Goal: Information Seeking & Learning: Learn about a topic

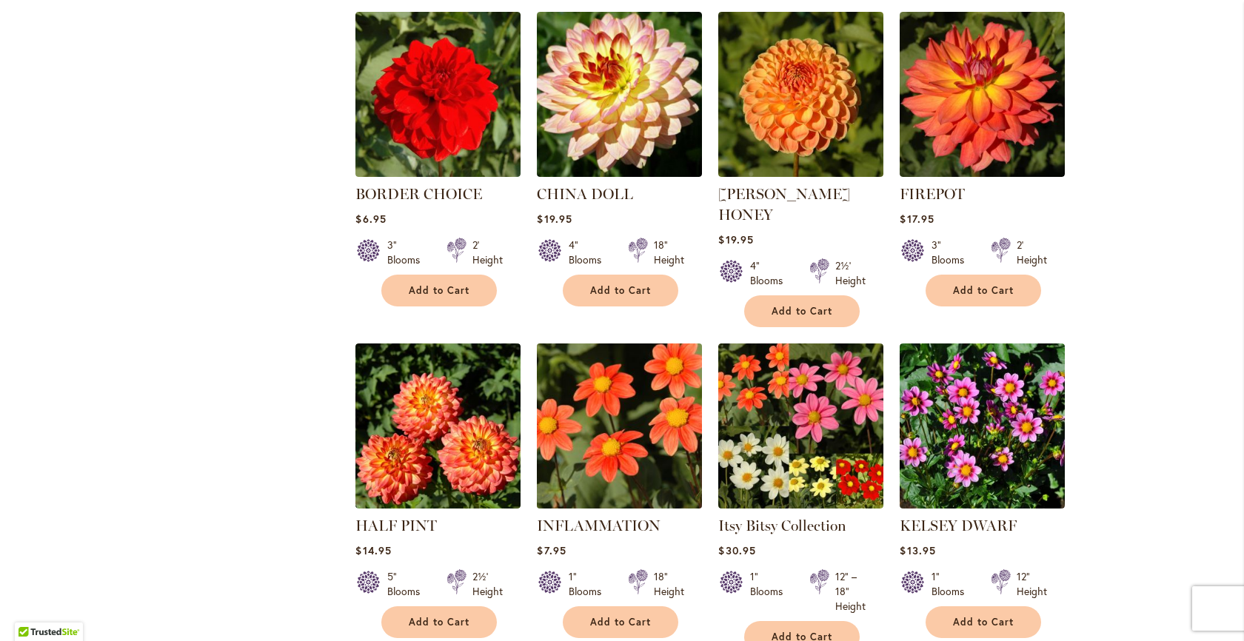
scroll to position [1244, 0]
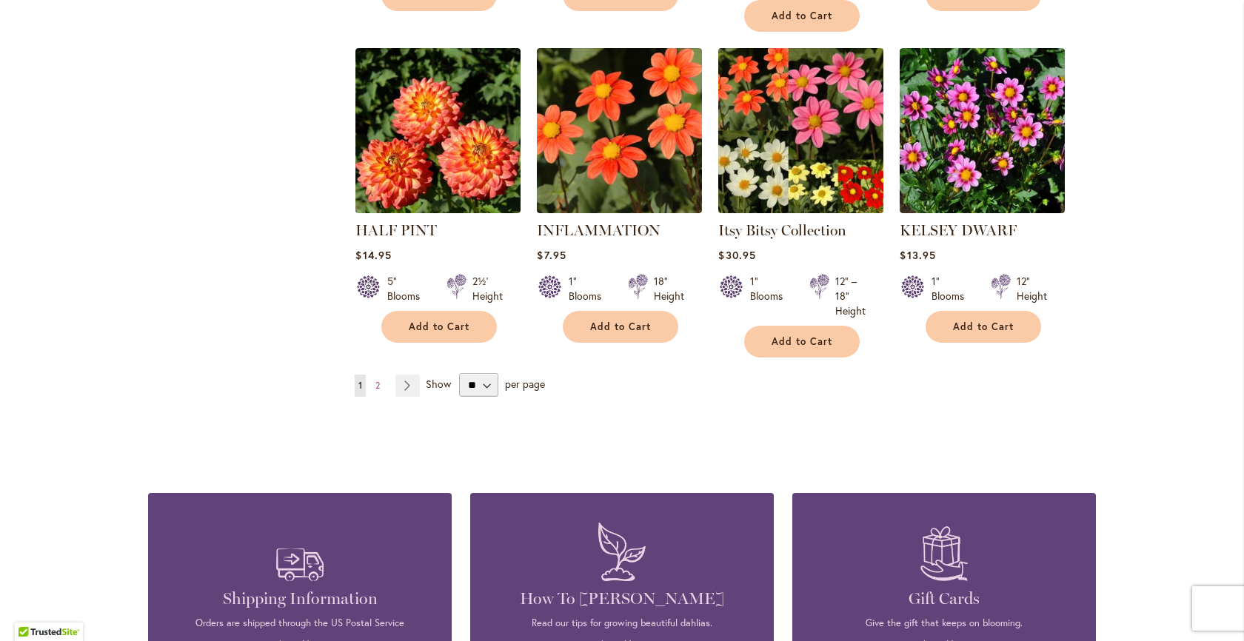
click at [829, 131] on img at bounding box center [800, 130] width 173 height 173
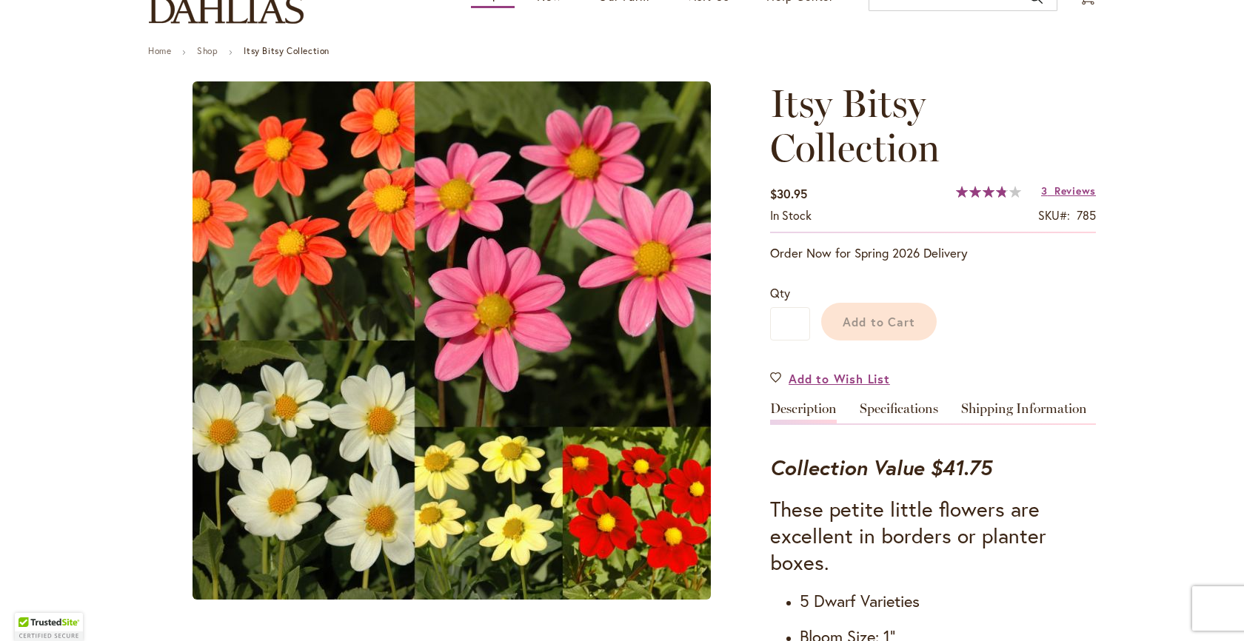
scroll to position [532, 0]
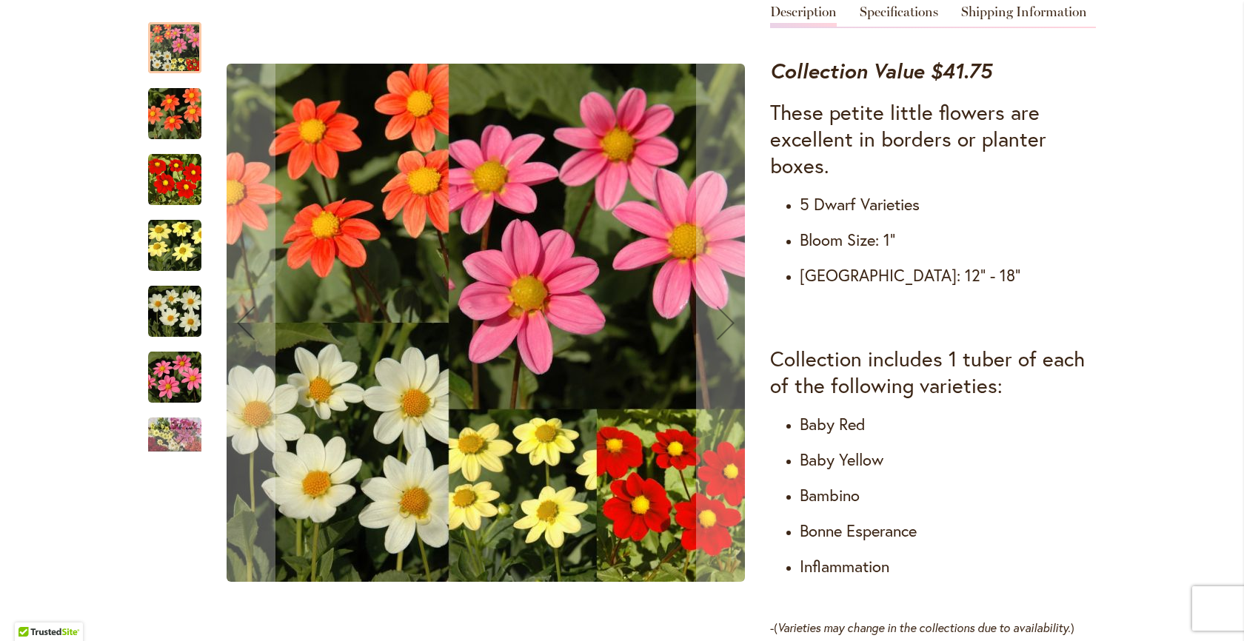
click at [184, 116] on img "Itsy Bitsy Collection" at bounding box center [174, 113] width 53 height 53
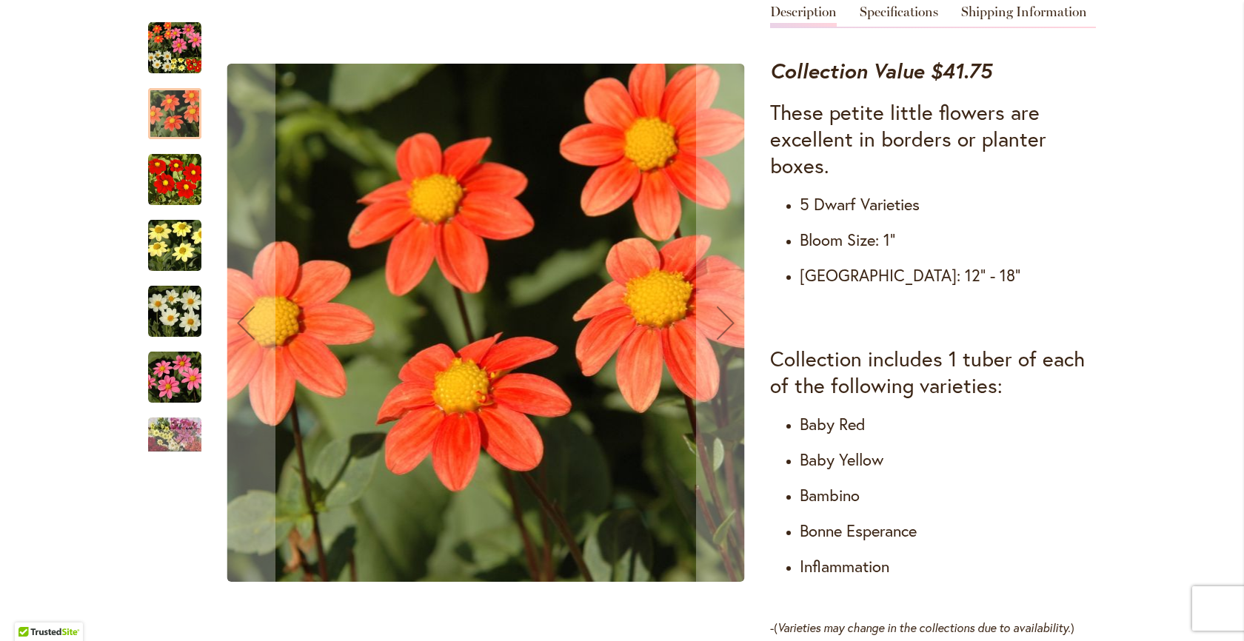
click at [188, 358] on img "Itsy Bitsy Collection" at bounding box center [174, 377] width 53 height 53
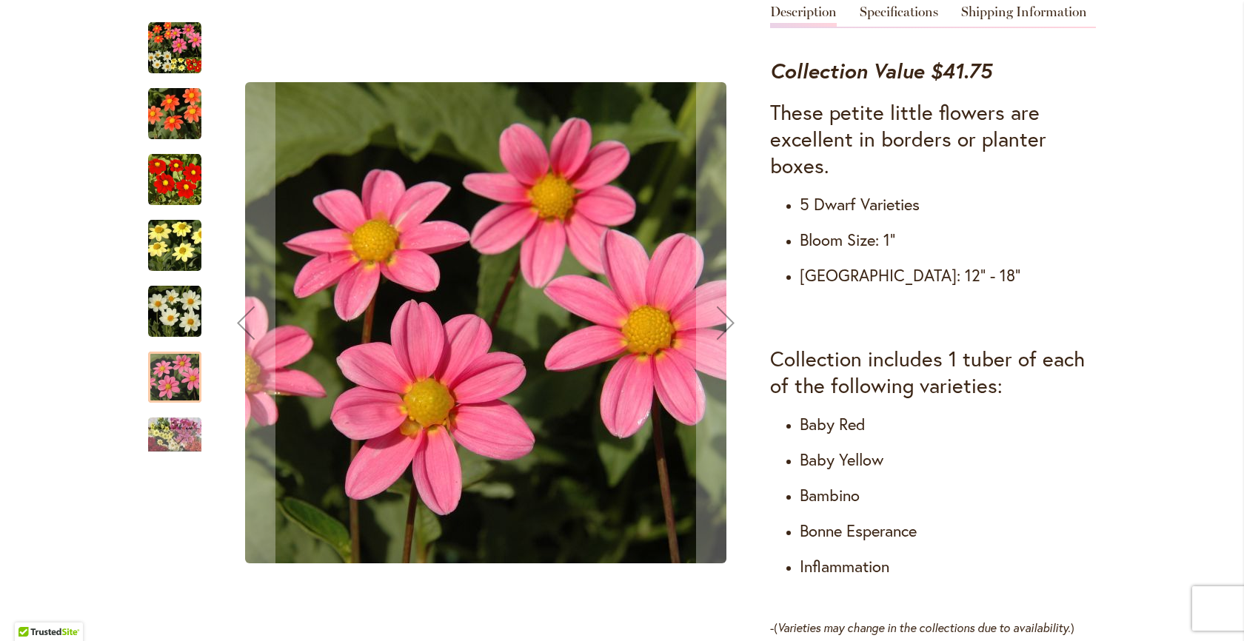
click at [195, 324] on img "Itsy Bitsy Collection" at bounding box center [174, 311] width 53 height 53
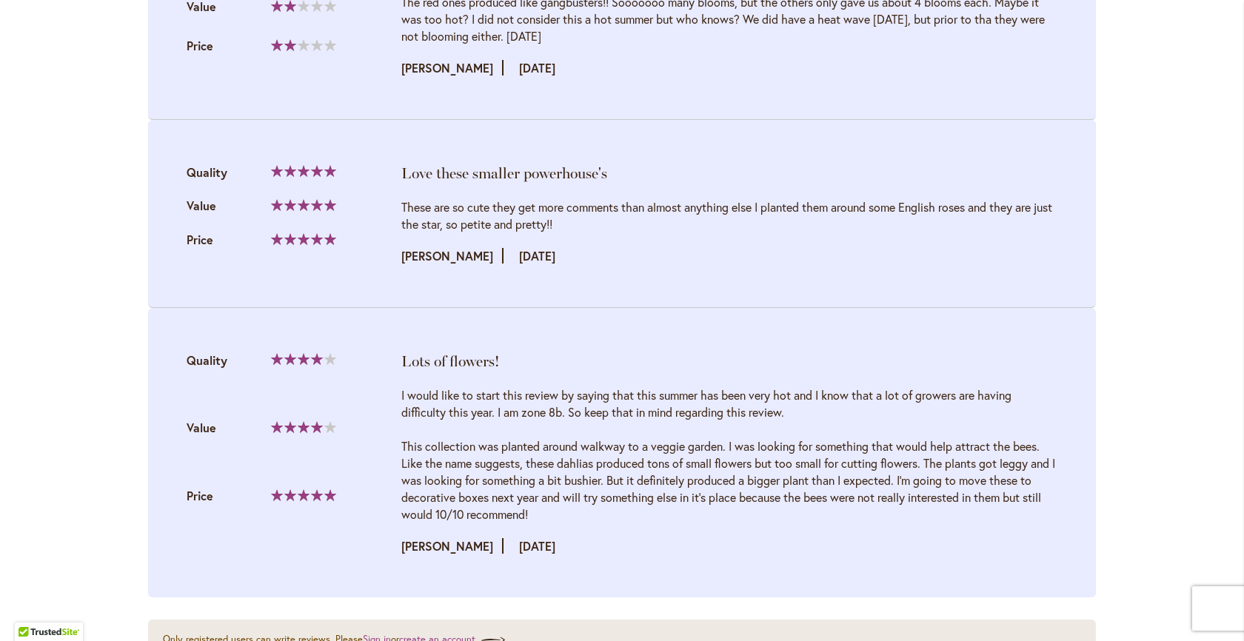
scroll to position [0, 0]
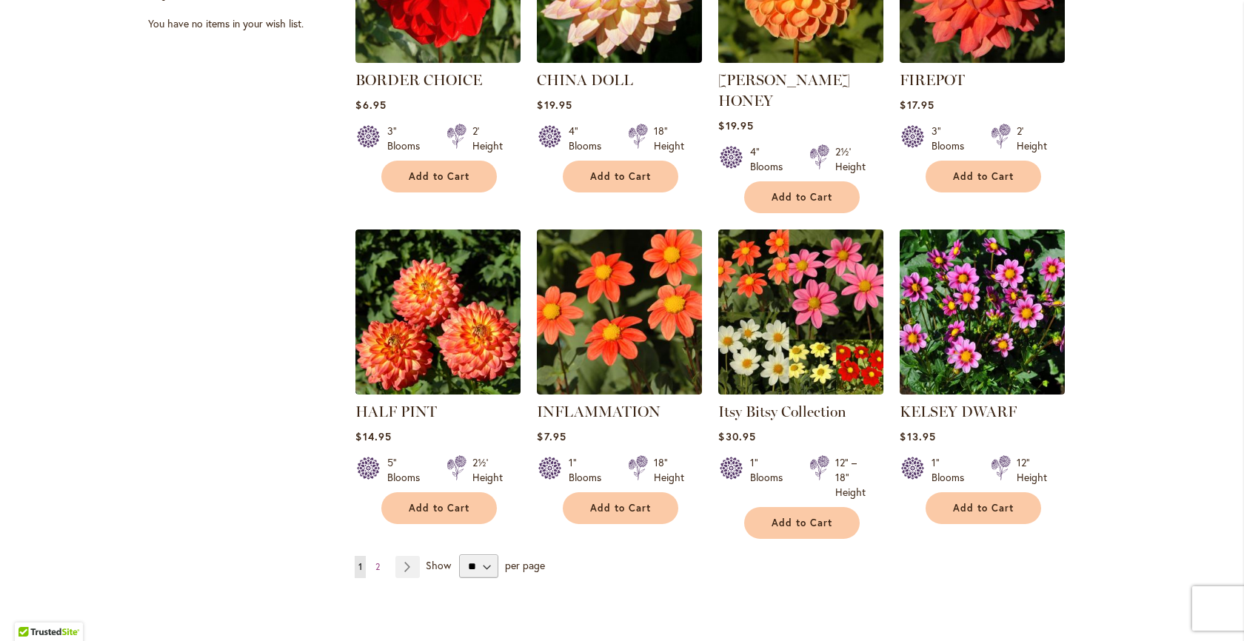
scroll to position [1067, 0]
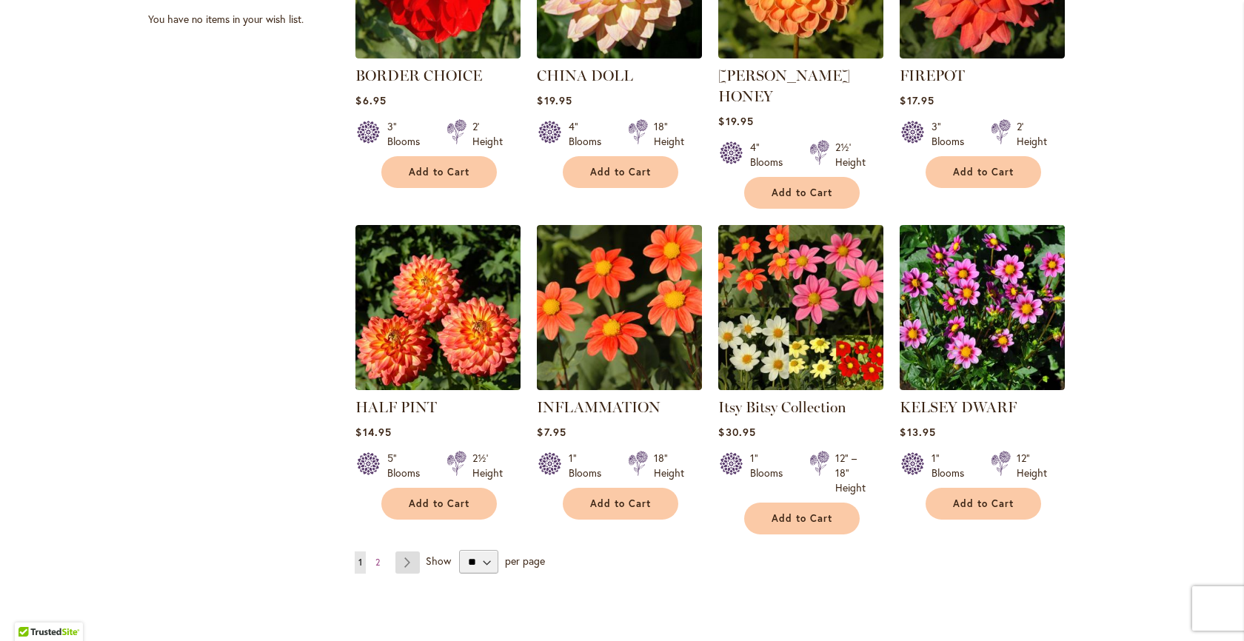
click at [404, 552] on link "Page Next" at bounding box center [407, 563] width 24 height 22
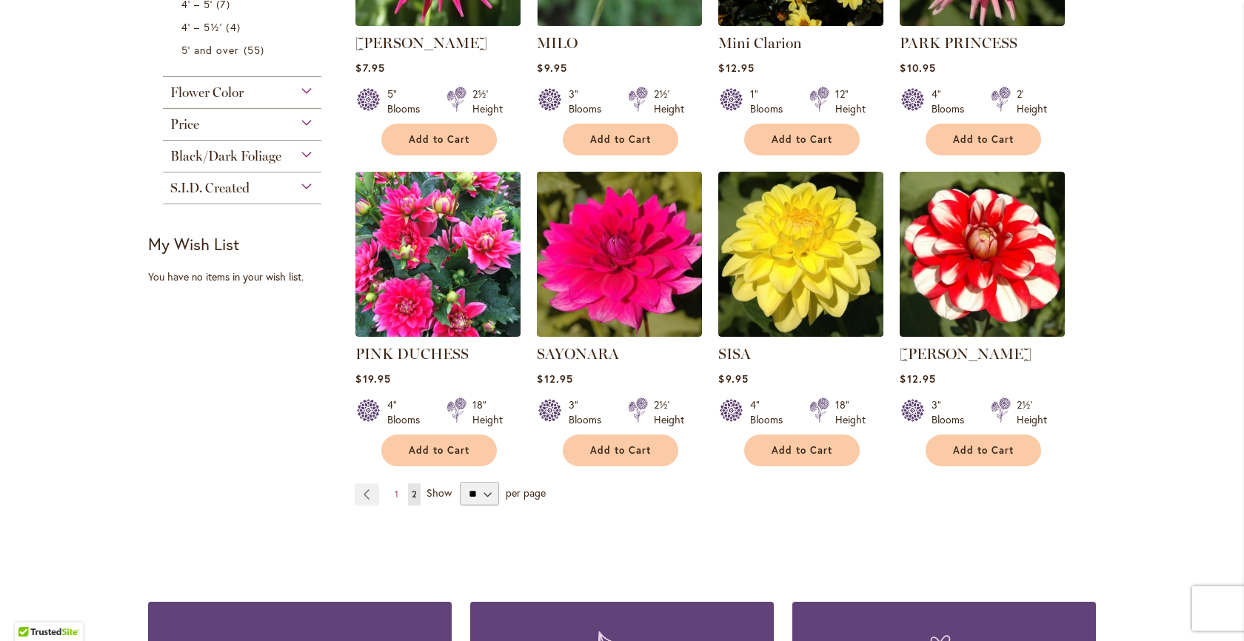
scroll to position [810, 0]
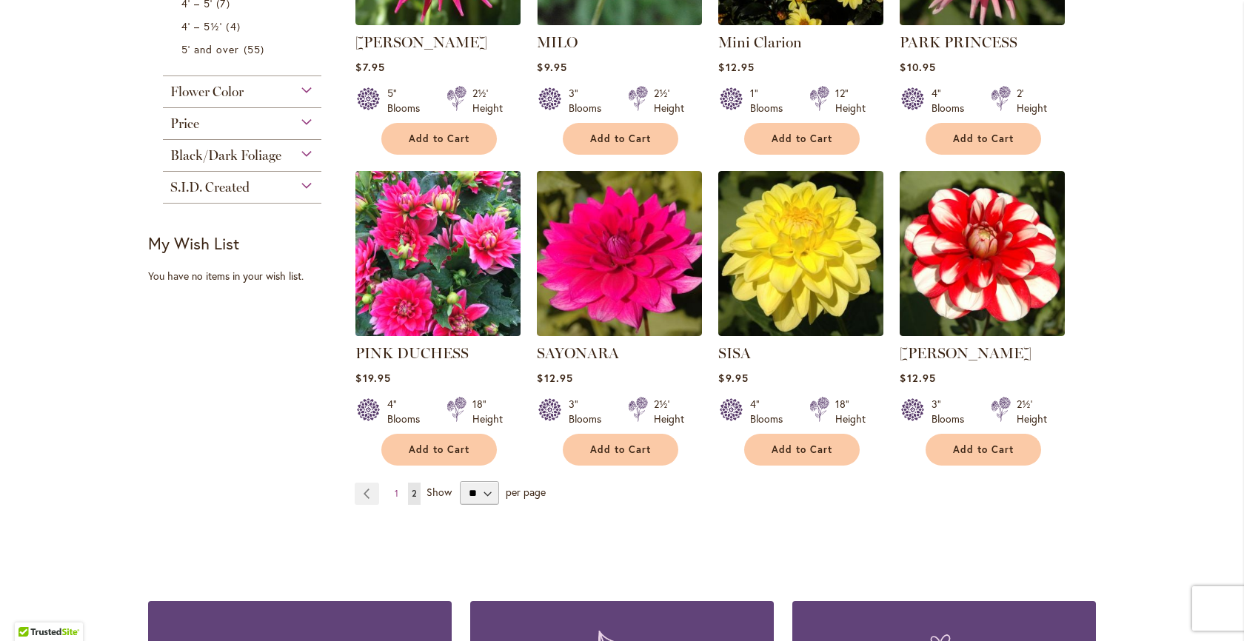
click at [431, 285] on img at bounding box center [438, 253] width 173 height 173
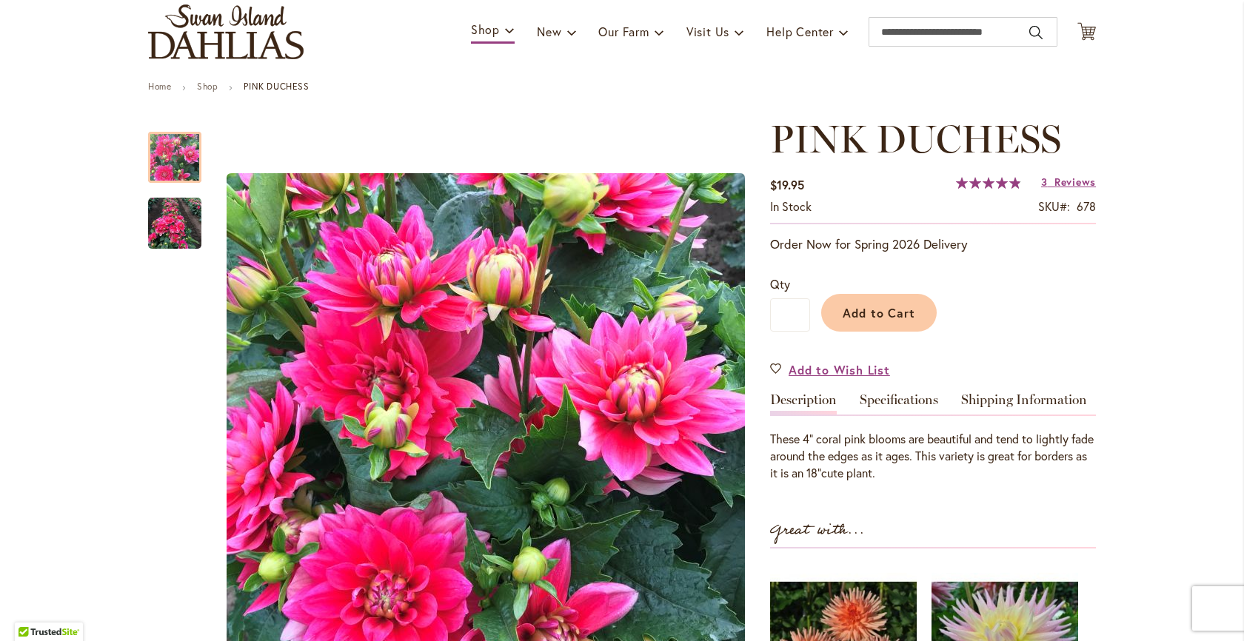
scroll to position [99, 0]
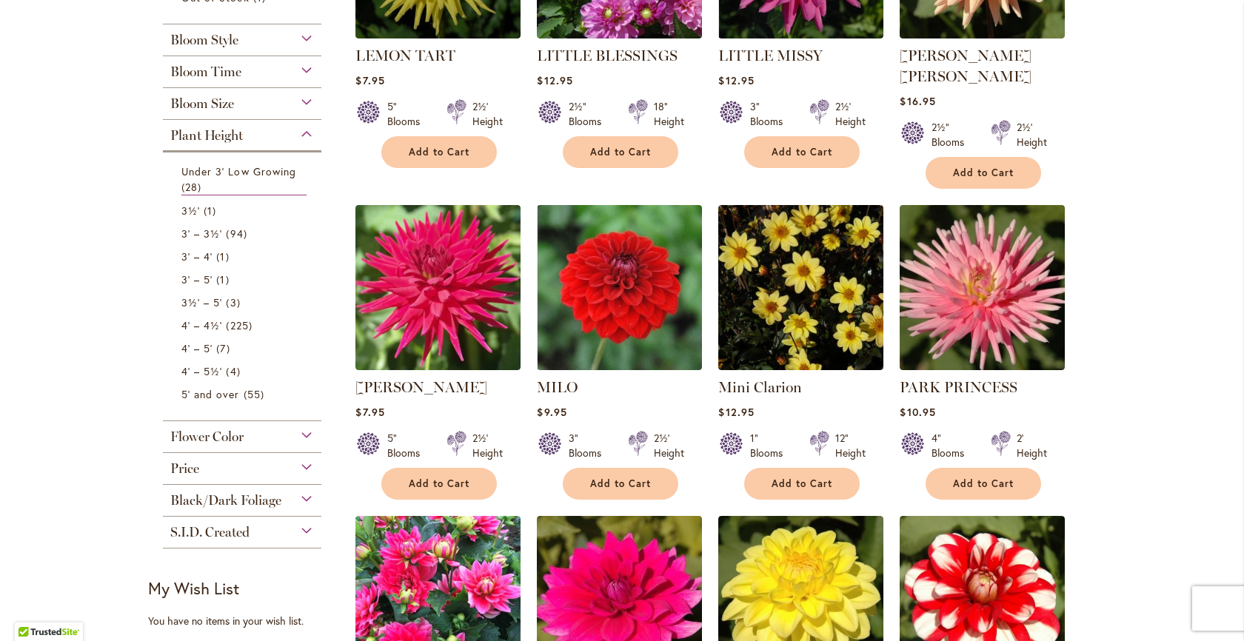
scroll to position [502, 0]
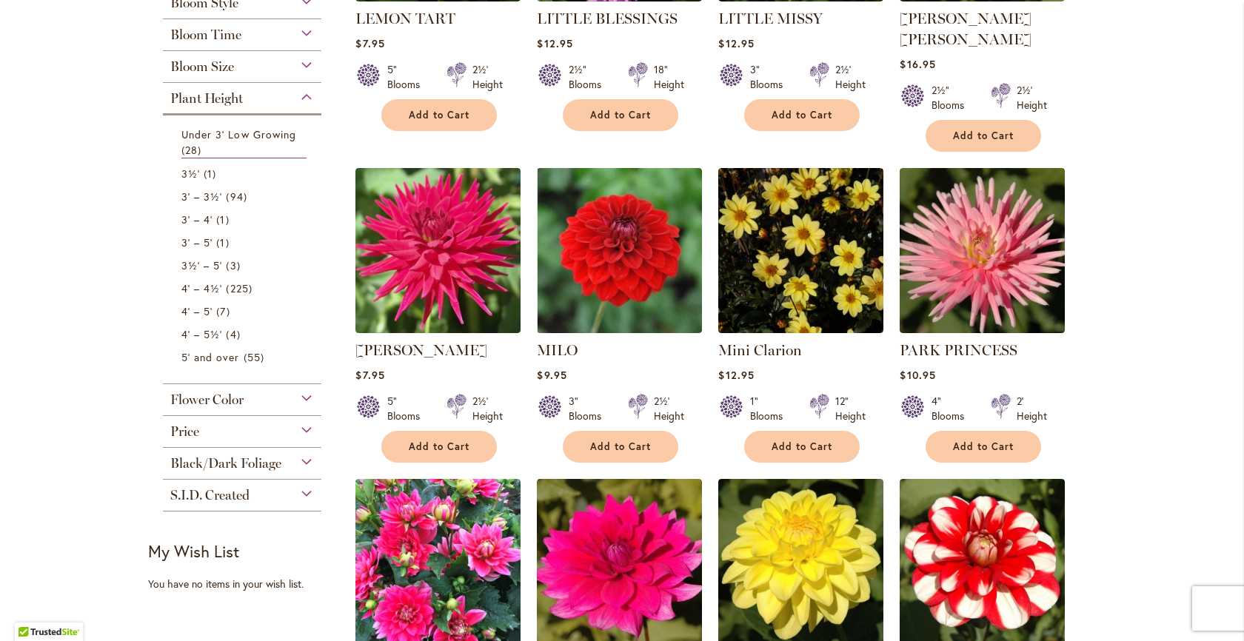
click at [306, 460] on div "Black/Dark Foliage" at bounding box center [242, 460] width 158 height 24
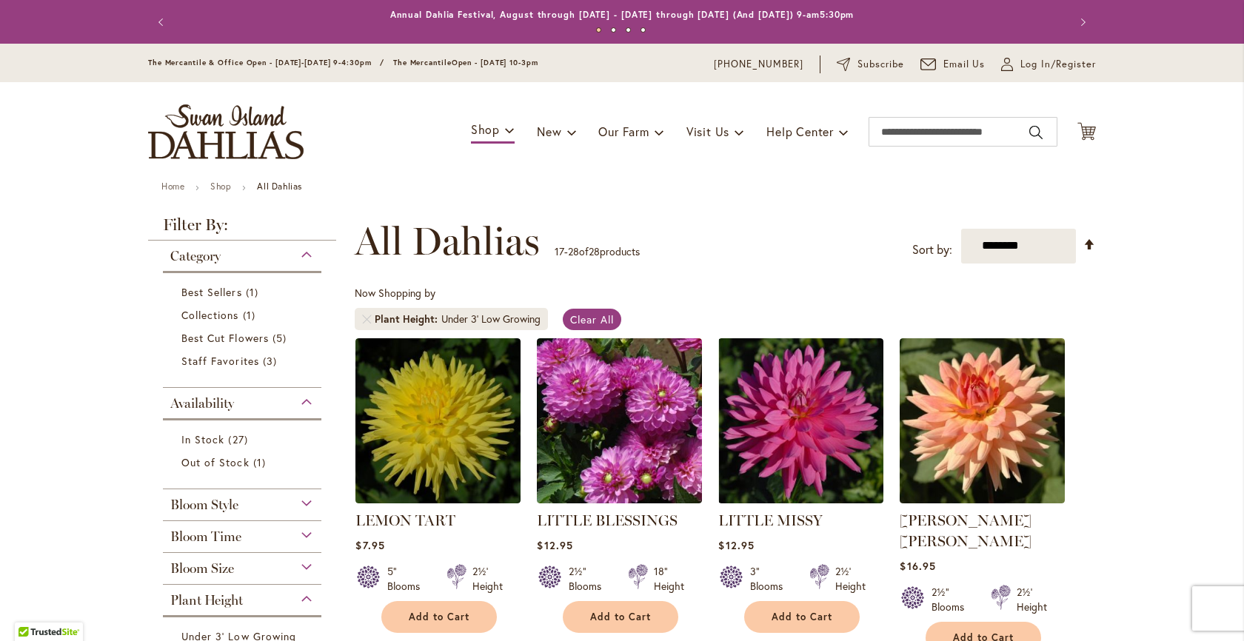
scroll to position [0, 0]
